Goal: Task Accomplishment & Management: Manage account settings

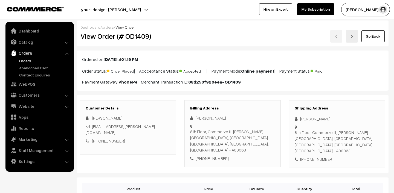
scroll to position [169, 0]
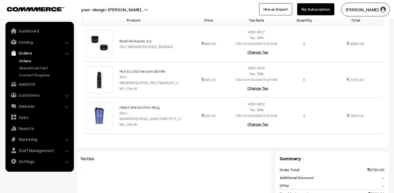
click at [26, 61] on link "Orders" at bounding box center [45, 61] width 54 height 6
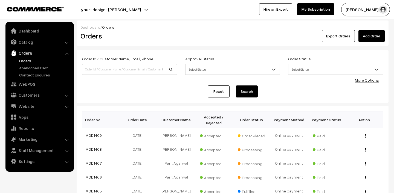
click at [26, 60] on link "Orders" at bounding box center [45, 61] width 54 height 6
click at [24, 60] on link "Orders" at bounding box center [45, 61] width 54 height 6
click at [34, 60] on link "Orders" at bounding box center [45, 61] width 54 height 6
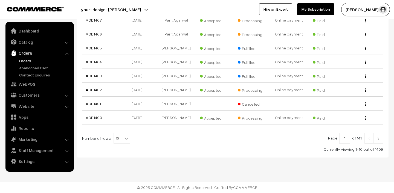
click at [379, 140] on img at bounding box center [378, 138] width 5 height 3
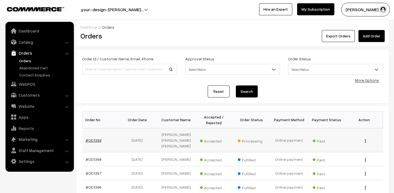
click at [96, 140] on link "#OD1399" at bounding box center [94, 140] width 16 height 5
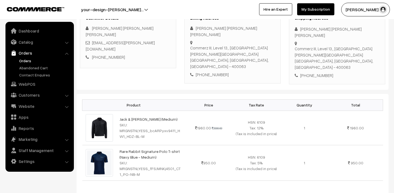
scroll to position [88, 0]
